Goal: Go to known website: Go to known website

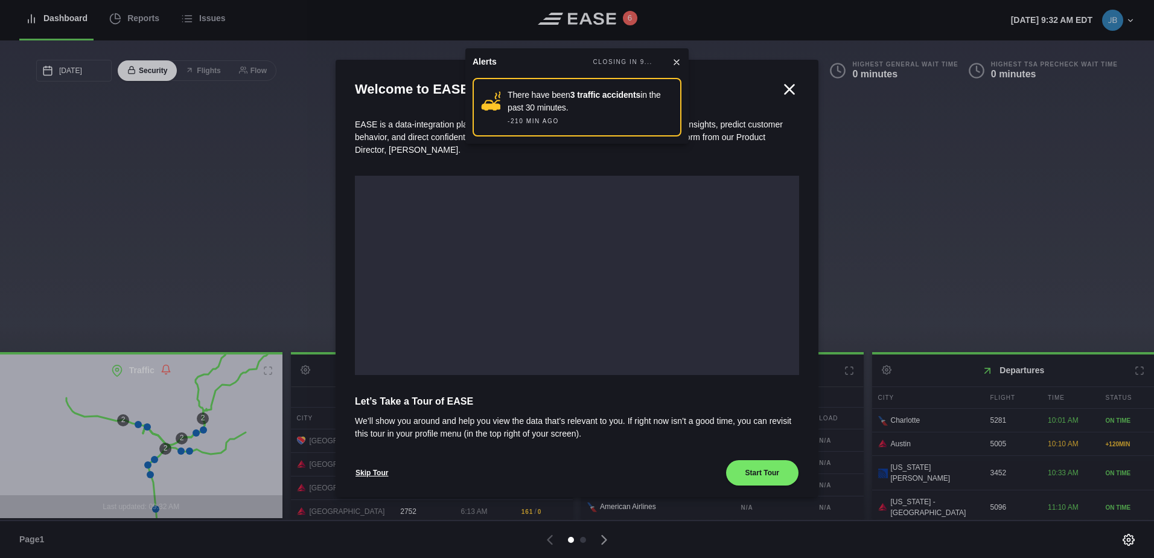
click at [674, 62] on icon at bounding box center [677, 62] width 10 height 10
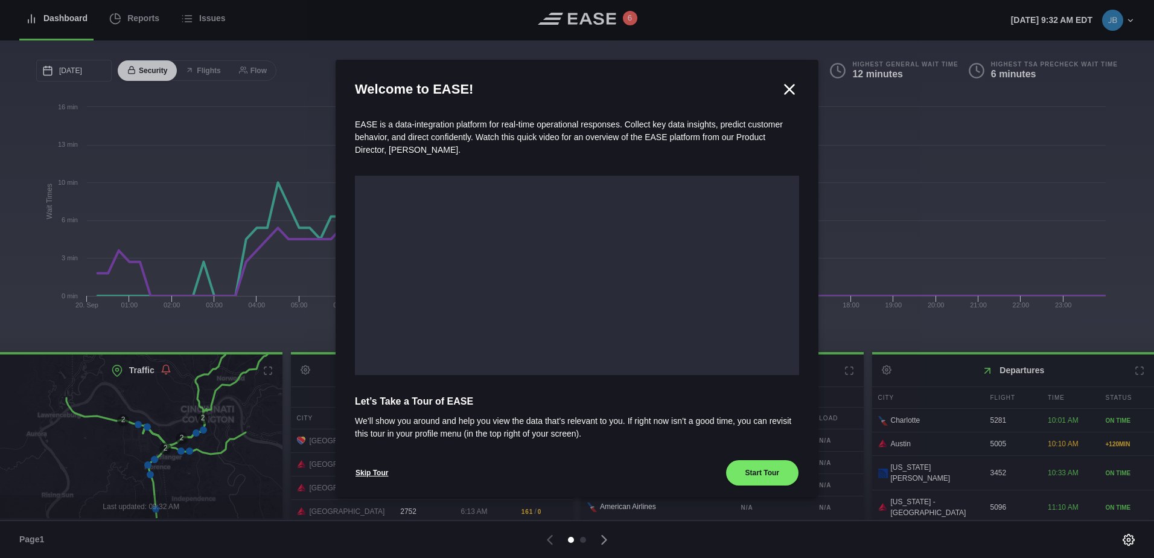
click at [787, 89] on icon at bounding box center [789, 89] width 18 height 18
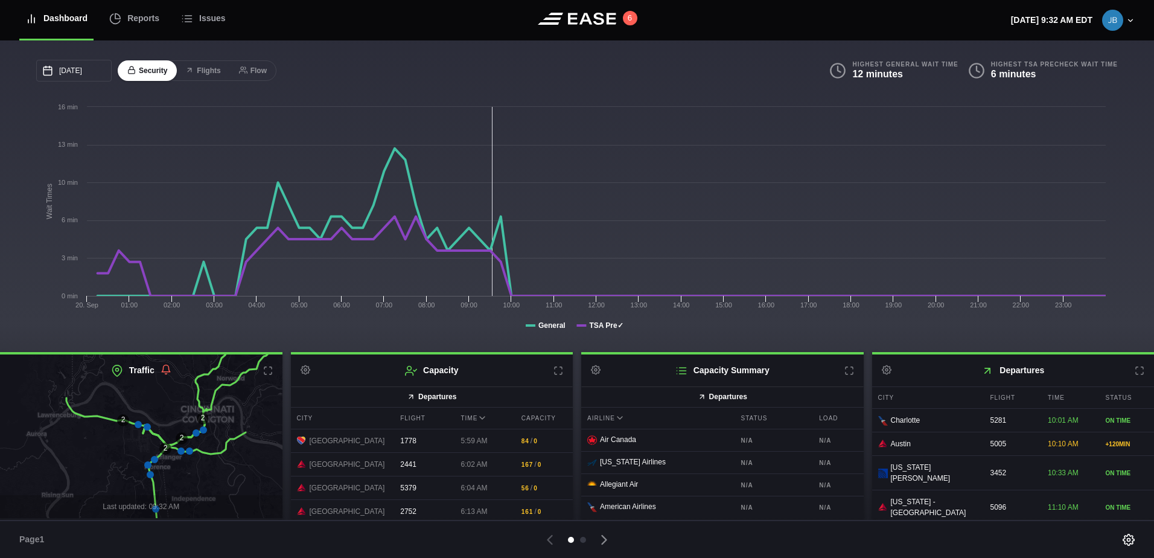
click at [558, 372] on icon at bounding box center [558, 371] width 10 height 10
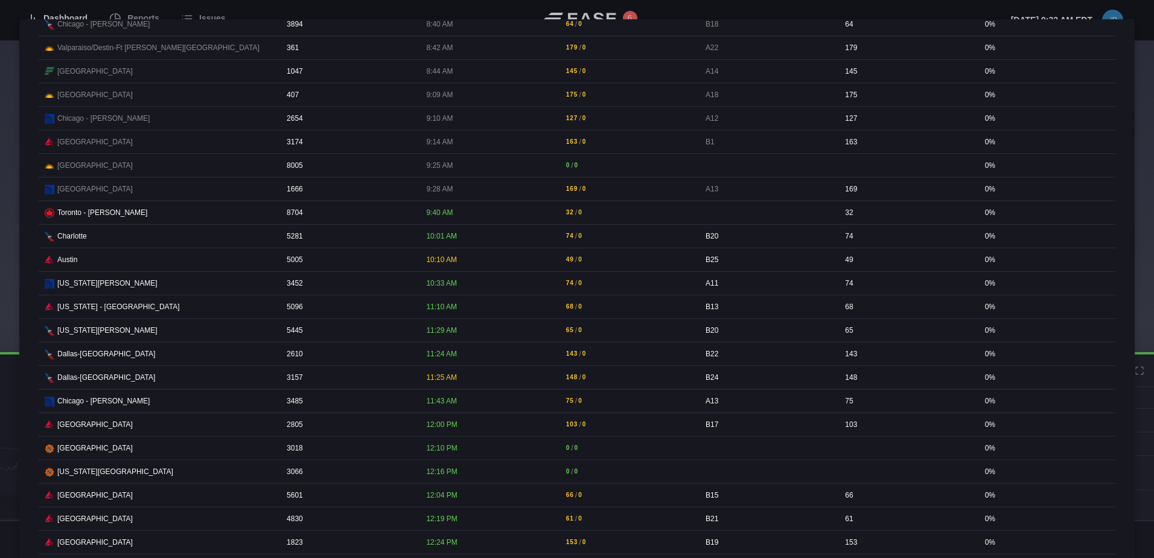
scroll to position [724, 0]
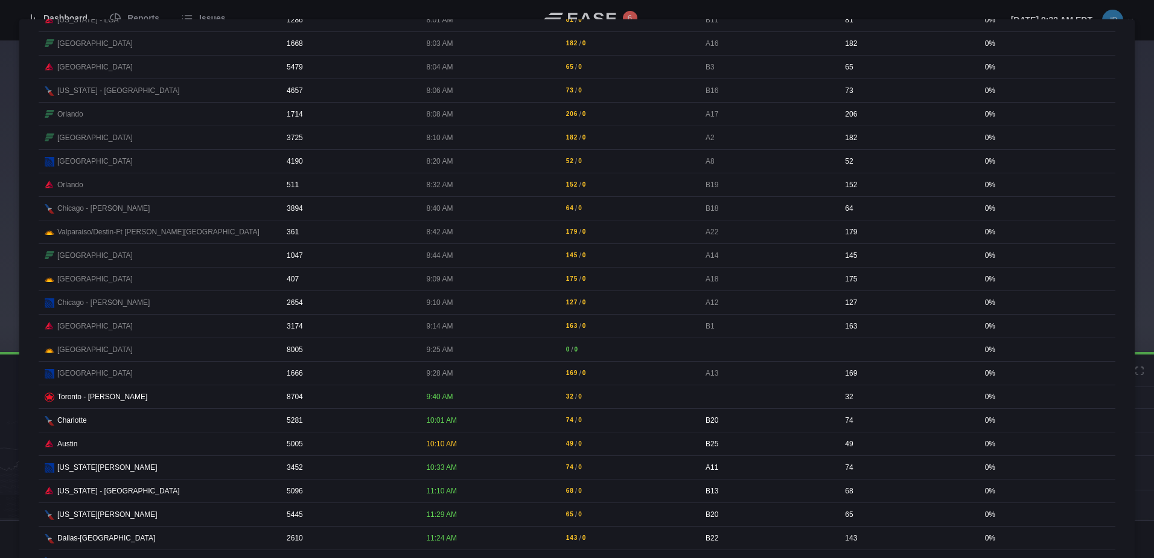
click at [1074, 8] on div at bounding box center [577, 279] width 1154 height 558
